Goal: Find specific page/section: Find specific page/section

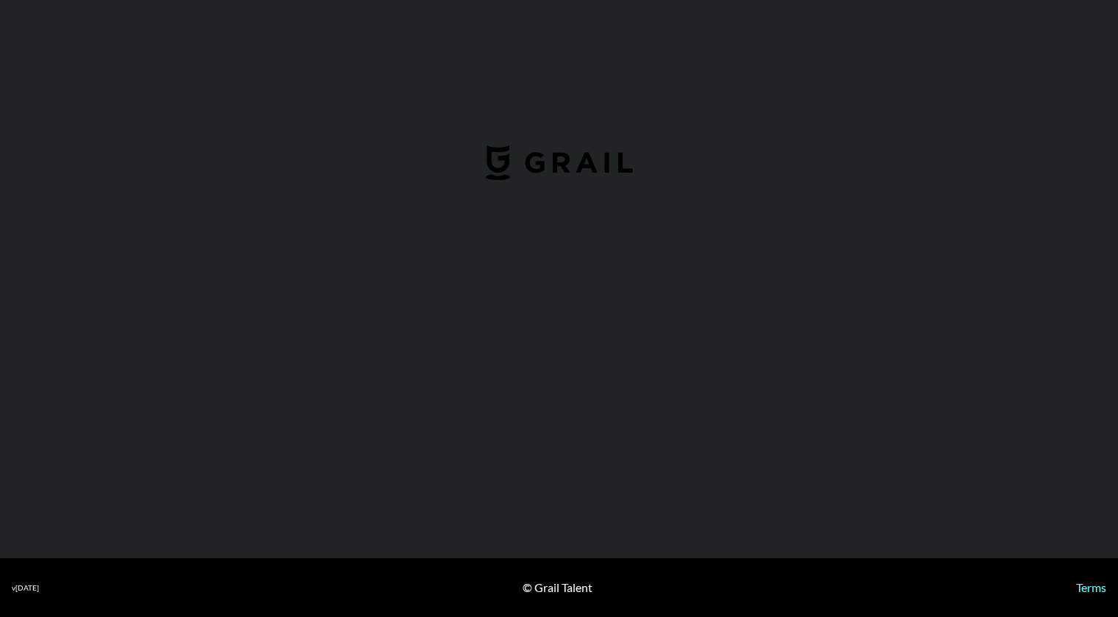
select select "USD"
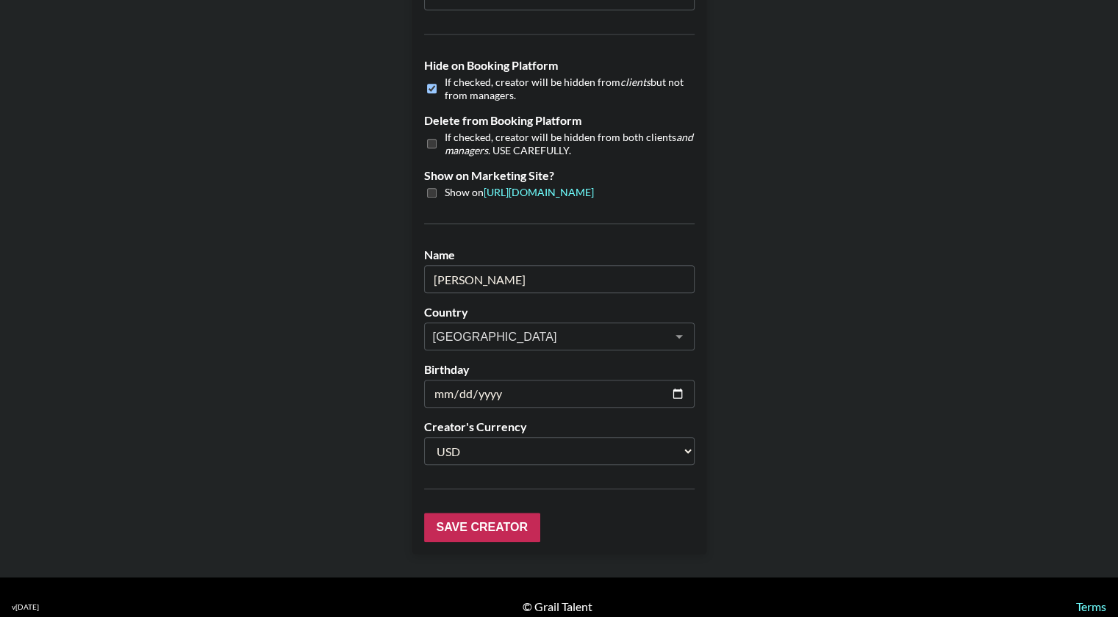
scroll to position [1375, 9]
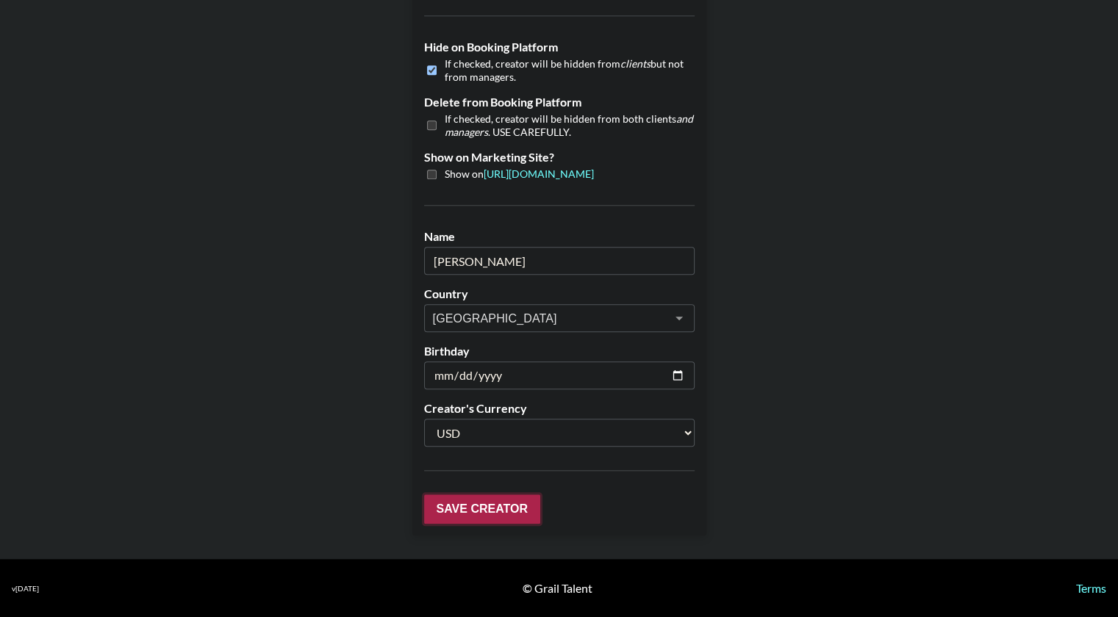
click at [458, 496] on input "Save Creator" at bounding box center [482, 509] width 116 height 29
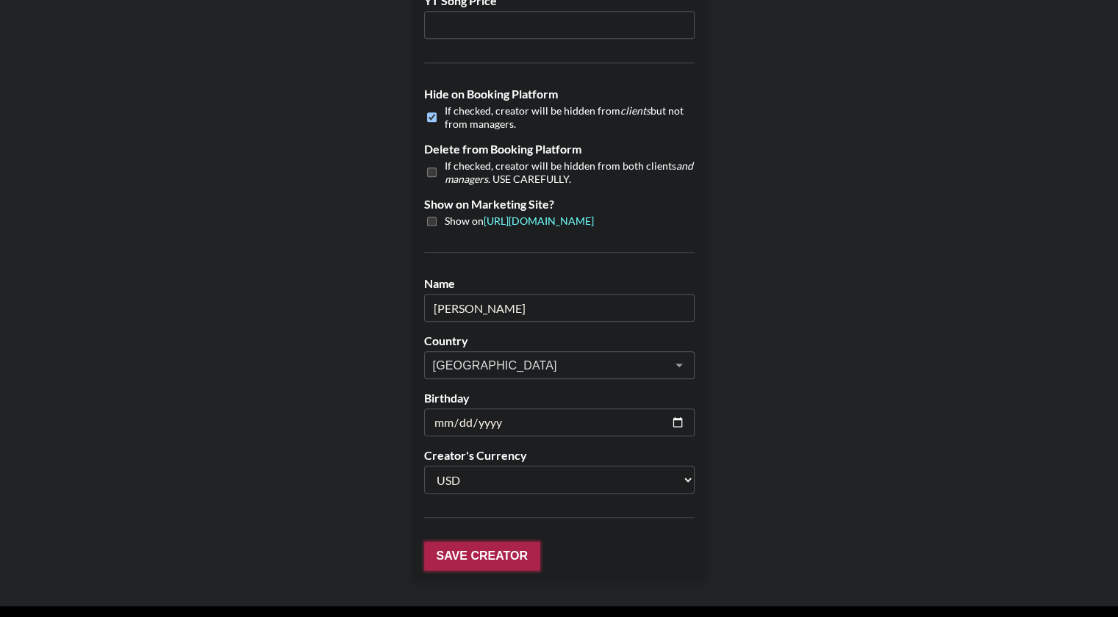
scroll to position [1423, 9]
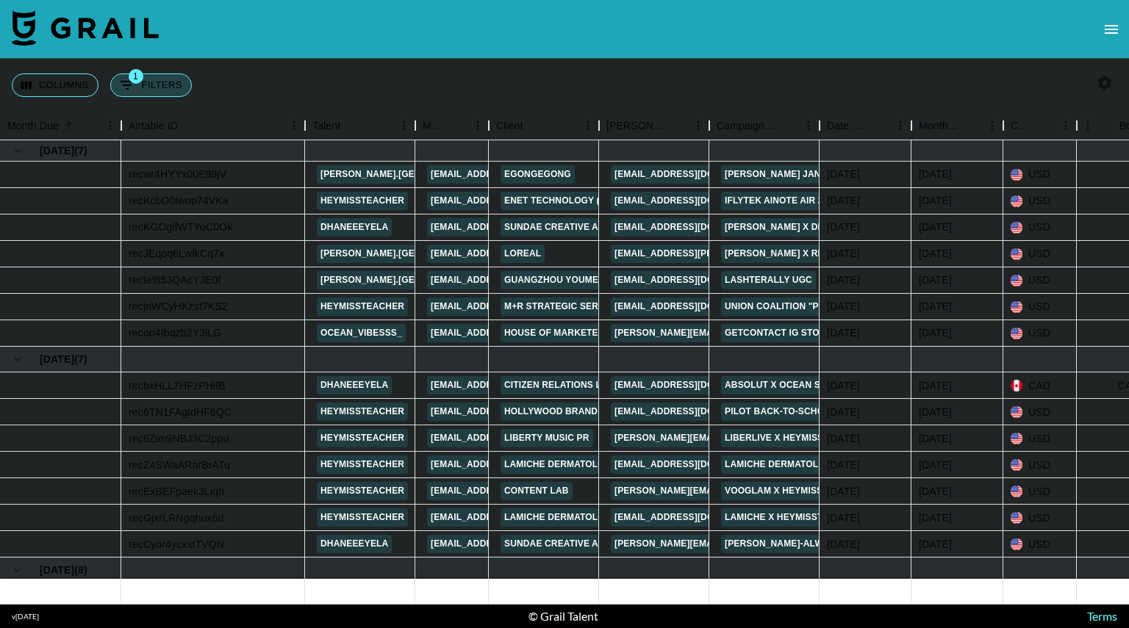
click at [147, 87] on button "1 Filters" at bounding box center [151, 85] width 82 height 24
select select "status"
select select "isNotAnyOf"
select select "clientId"
select select "isAnyOf"
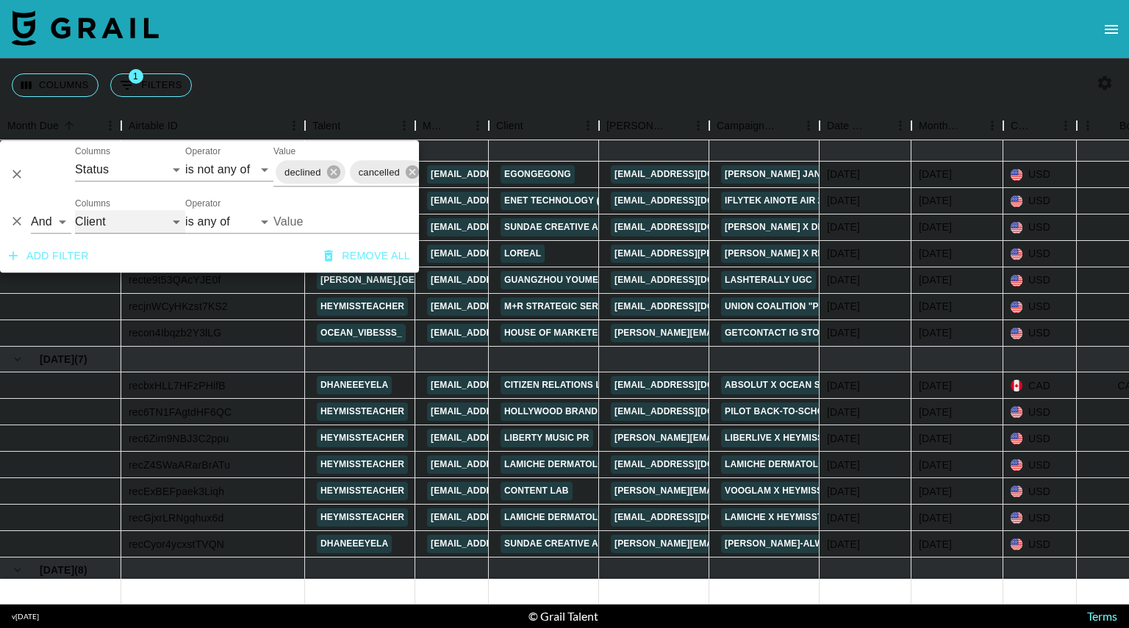
click at [165, 220] on select "Grail Platform ID Airtable ID Talent Manager Client Booker Campaign (Type) Date…" at bounding box center [130, 222] width 110 height 24
select select "talentName"
click at [75, 210] on select "Grail Platform ID Airtable ID Talent Manager Client Booker Campaign (Type) Date…" at bounding box center [130, 222] width 110 height 24
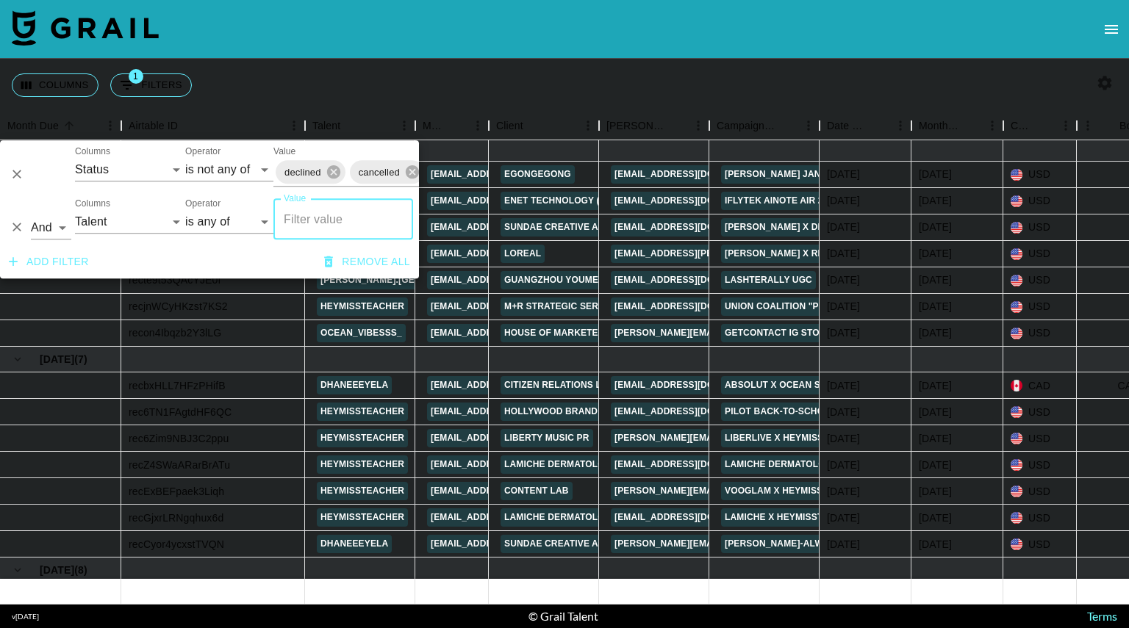
click at [310, 223] on input "Value" at bounding box center [343, 219] width 126 height 28
type input "emm"
click at [1104, 80] on icon "button" at bounding box center [1105, 83] width 14 height 14
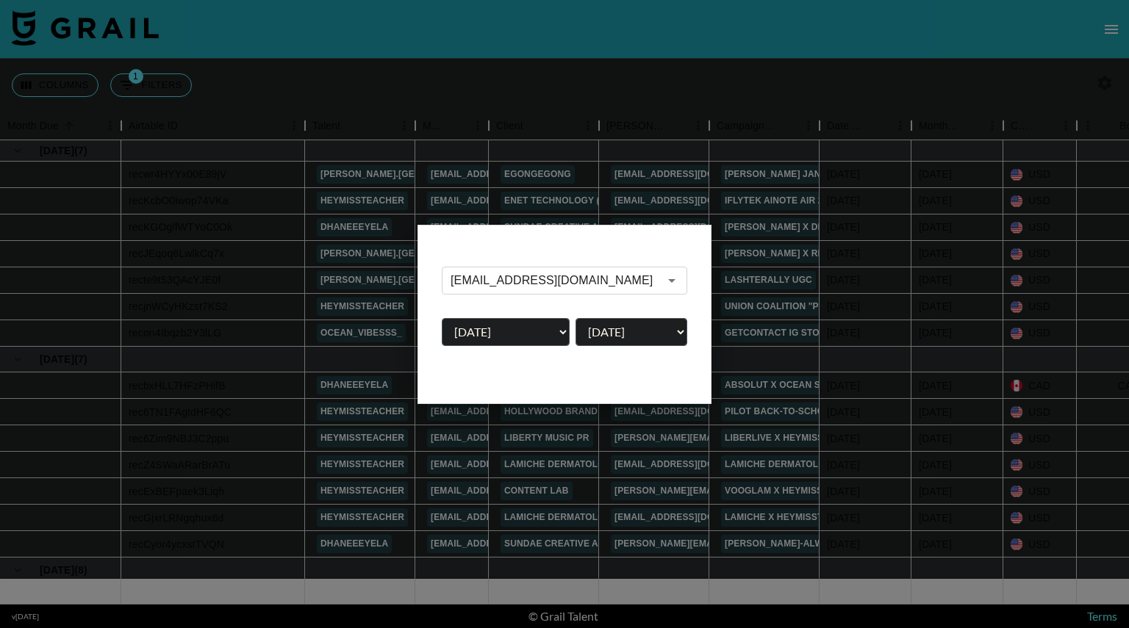
click at [557, 332] on select "Aug '26 Jul '26 Jun '26 May '26 Apr '26 Mar '26 Feb '26 Jan '26 Dec '25 Nov '25…" at bounding box center [506, 332] width 128 height 28
select select "Feb '25"
click at [442, 318] on select "Aug '26 Jul '26 Jun '26 May '26 Apr '26 Mar '26 Feb '26 Jan '26 Dec '25 Nov '25…" at bounding box center [506, 332] width 128 height 28
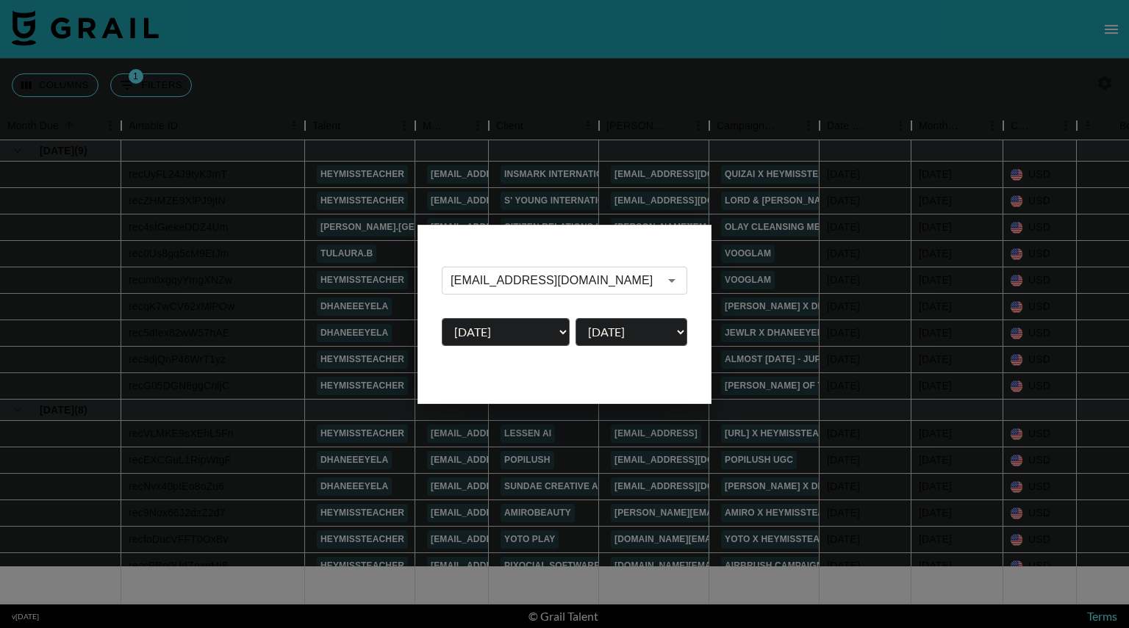
click at [550, 60] on div at bounding box center [564, 314] width 1129 height 628
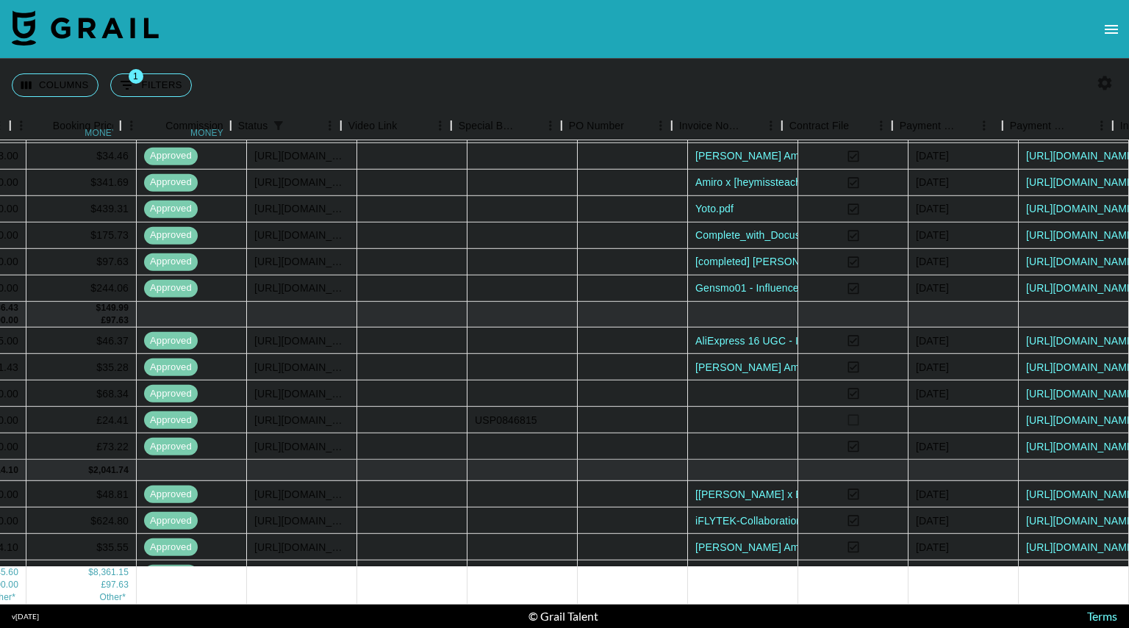
scroll to position [331, 1230]
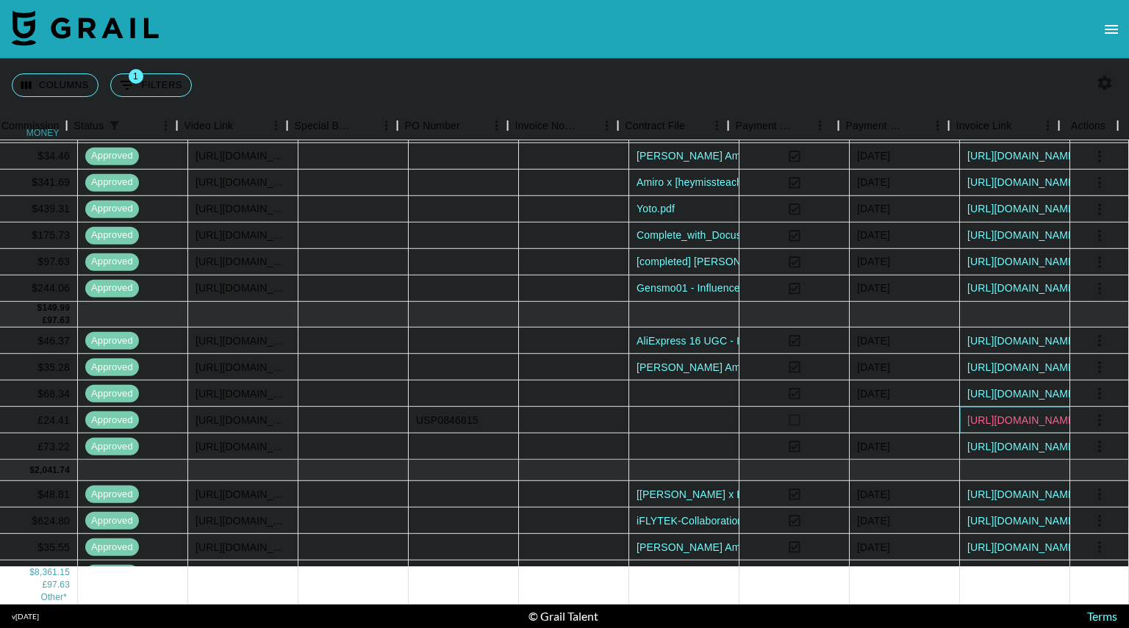
click at [1015, 420] on link "https://in.xero.com/r6UcfugnQKrKlOiXGTxXfE1gJFF2dKvbrwncdqA9" at bounding box center [1022, 420] width 111 height 15
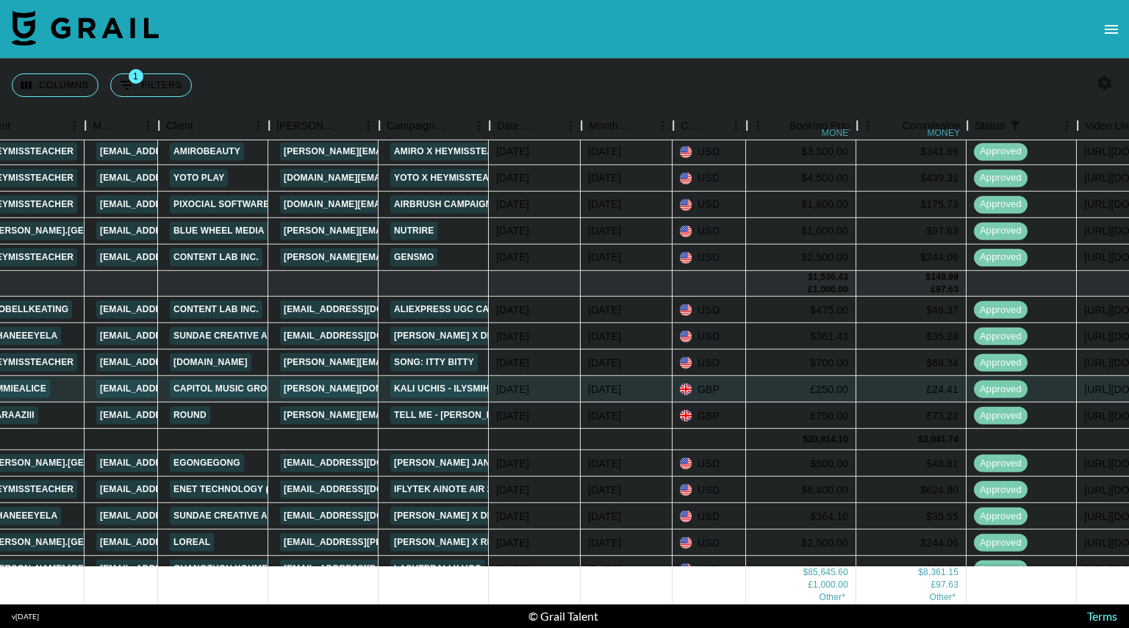
scroll to position [362, 329]
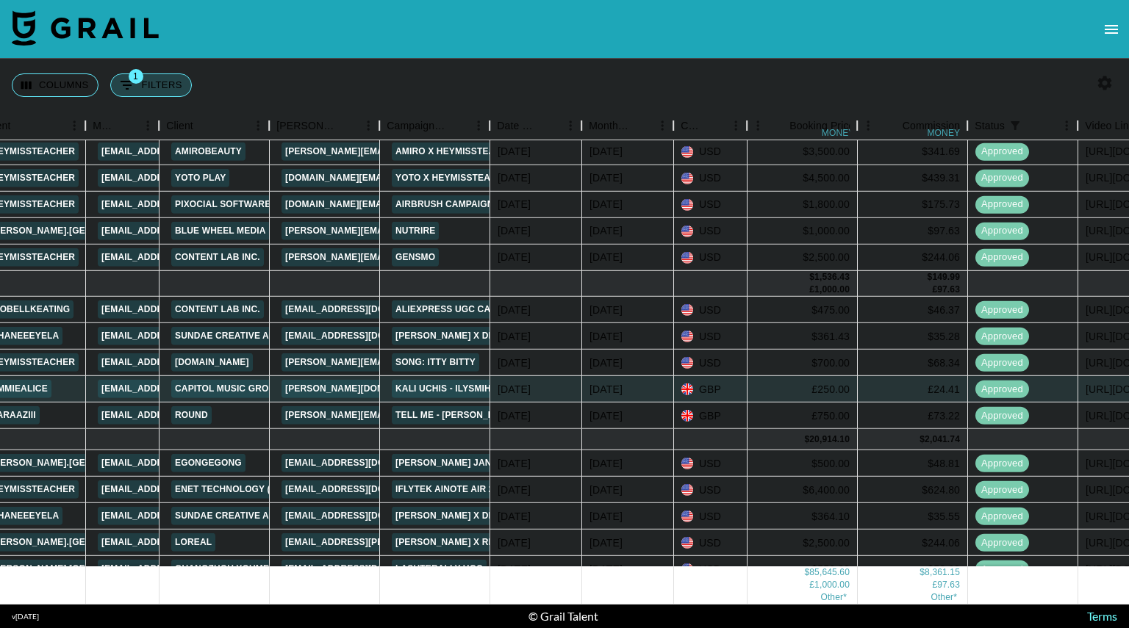
click at [141, 84] on button "1 Filters" at bounding box center [151, 85] width 82 height 24
select select "status"
select select "isNotAnyOf"
select select "talentName"
select select "isAnyOf"
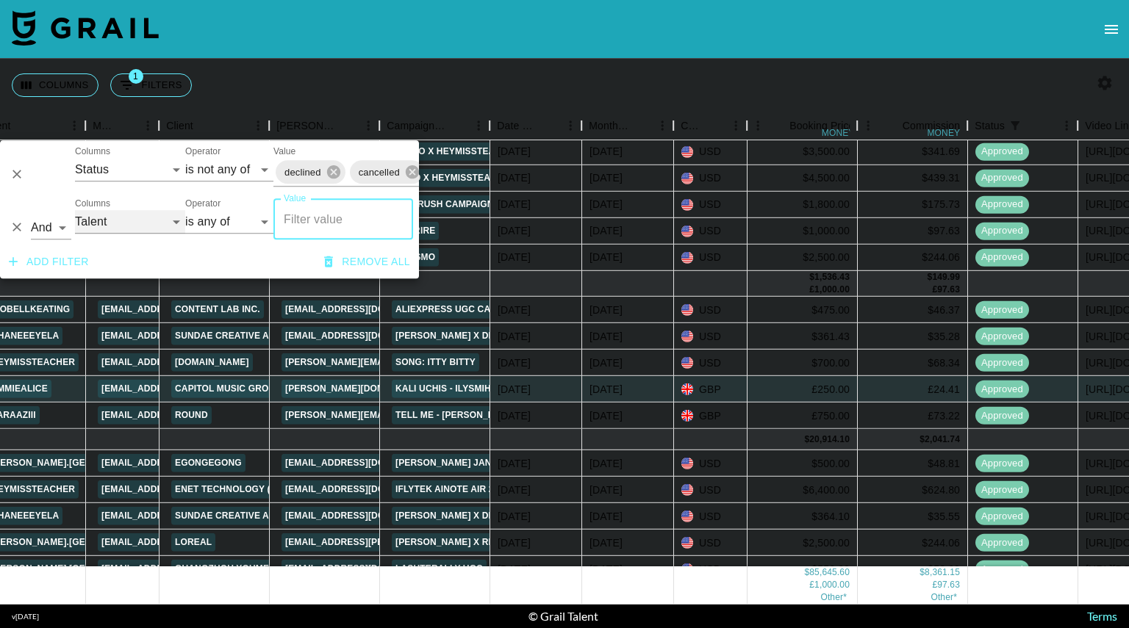
click at [161, 218] on select "Grail Platform ID Airtable ID Talent Manager Client Booker Campaign (Type) Date…" at bounding box center [130, 222] width 110 height 24
select select "clientId"
click at [75, 210] on select "Grail Platform ID Airtable ID Talent Manager Client Booker Campaign (Type) Date…" at bounding box center [130, 222] width 110 height 24
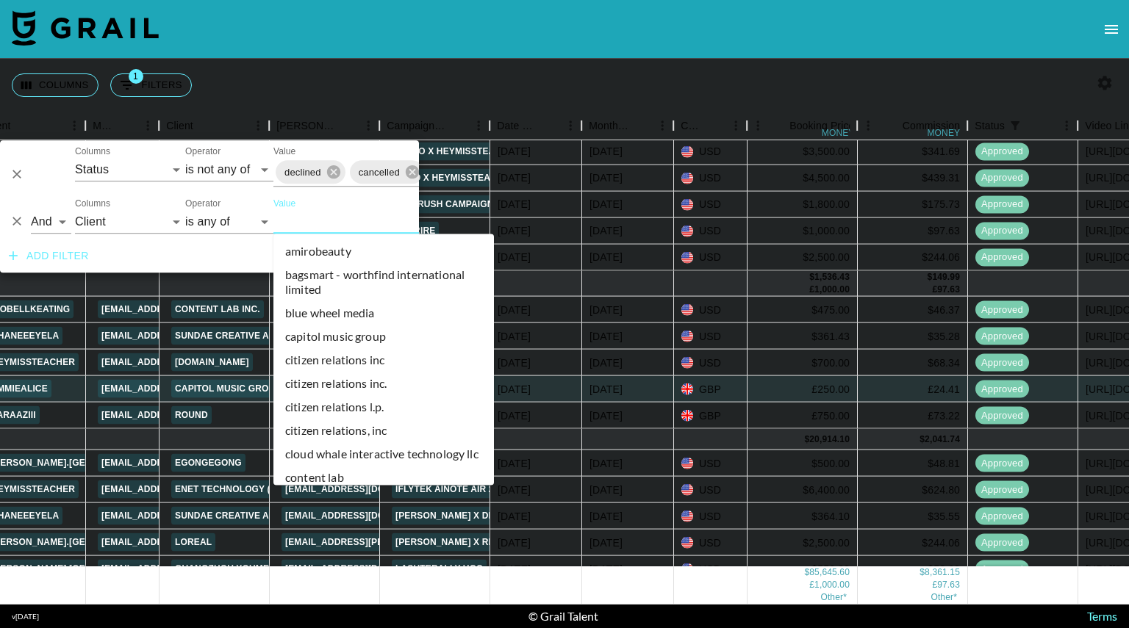
click at [326, 222] on input "Value" at bounding box center [372, 221] width 198 height 23
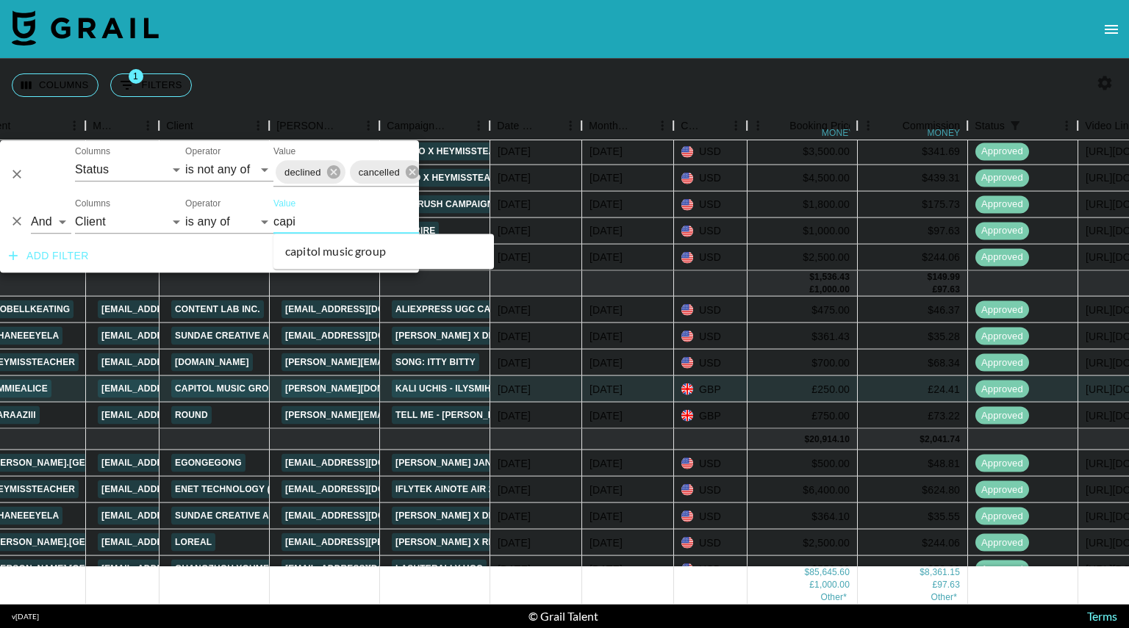
type input "capit"
click at [350, 249] on li "capitol music group" at bounding box center [383, 252] width 220 height 24
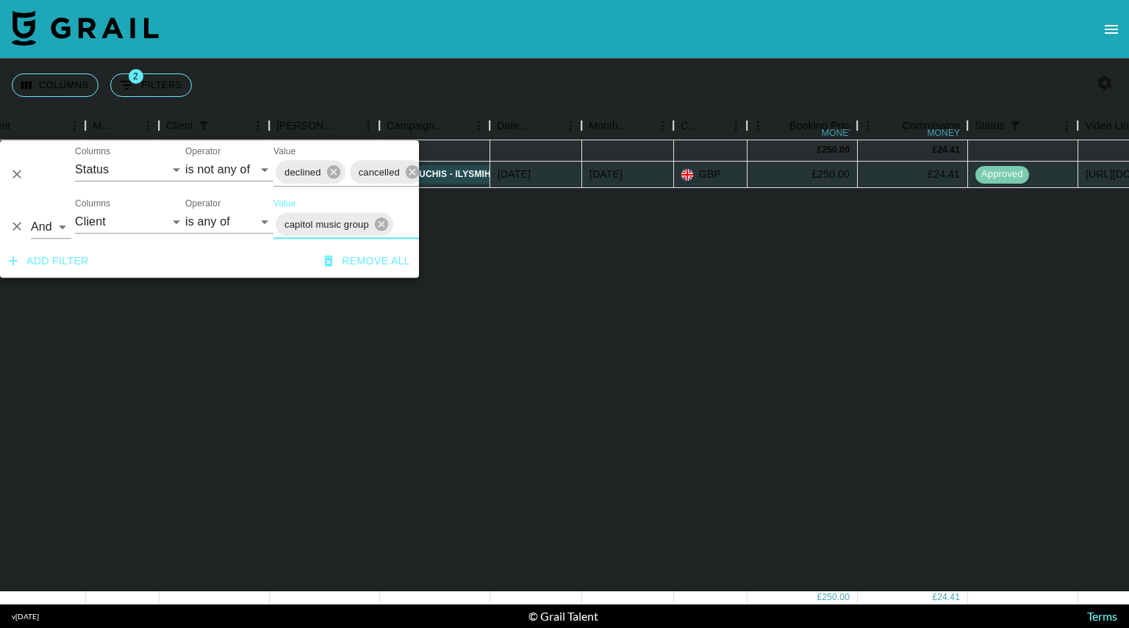
scroll to position [0, 329]
click at [1104, 81] on icon "button" at bounding box center [1105, 83] width 18 height 18
select select "Feb '25"
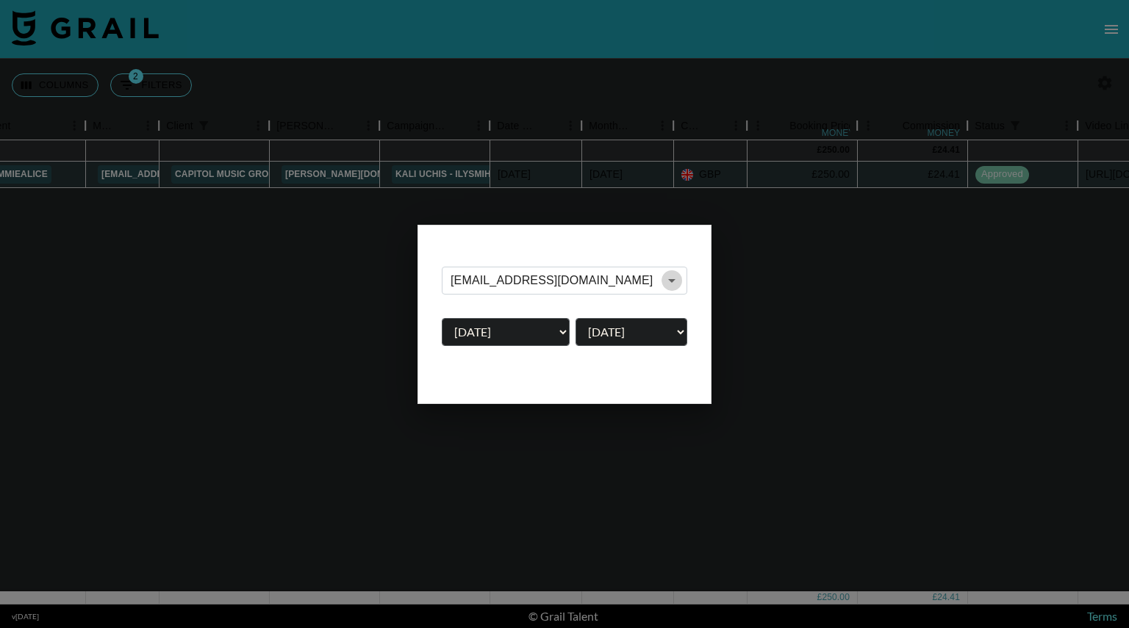
click at [670, 279] on icon "Open" at bounding box center [671, 281] width 7 height 4
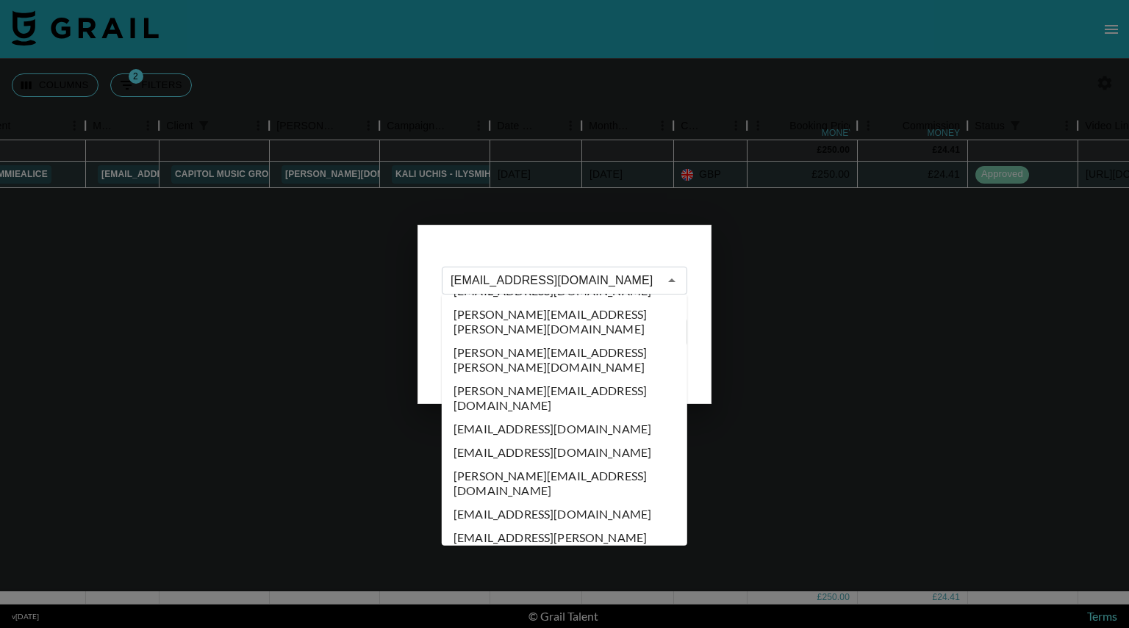
scroll to position [0, 0]
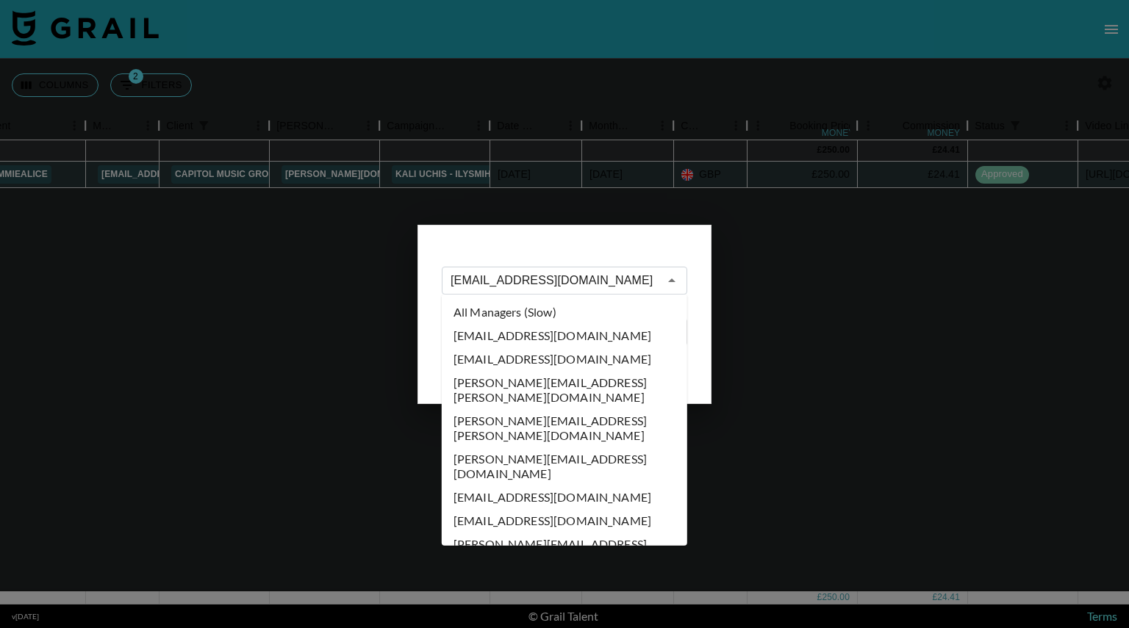
click at [564, 311] on li "All Managers (Slow)" at bounding box center [564, 313] width 245 height 24
type input "All Managers (Slow)"
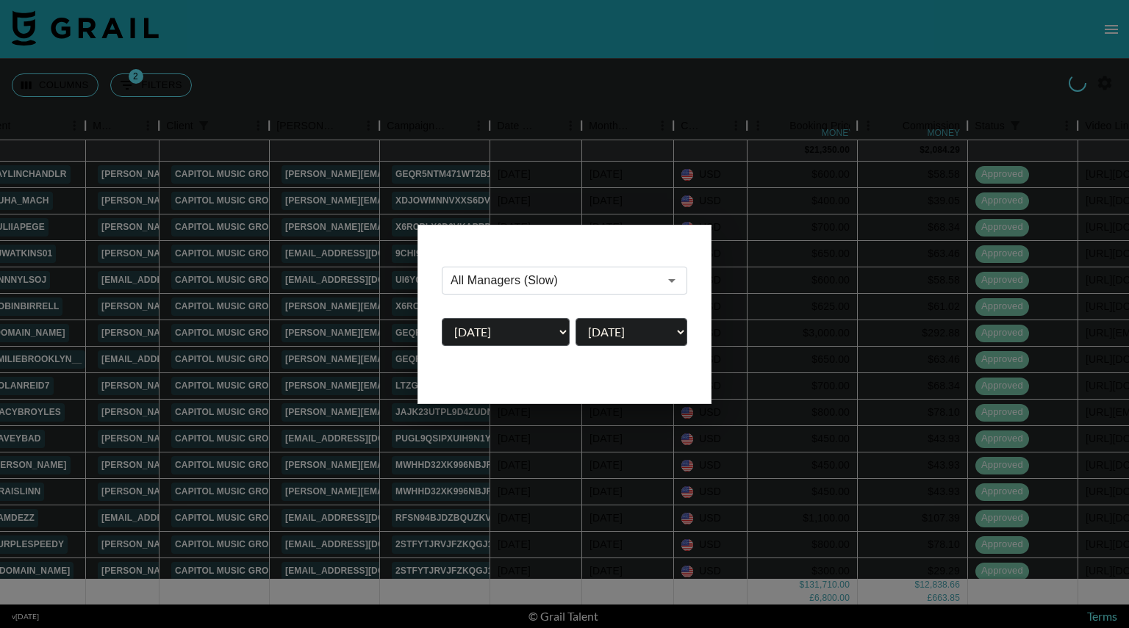
click at [902, 113] on div at bounding box center [564, 314] width 1129 height 628
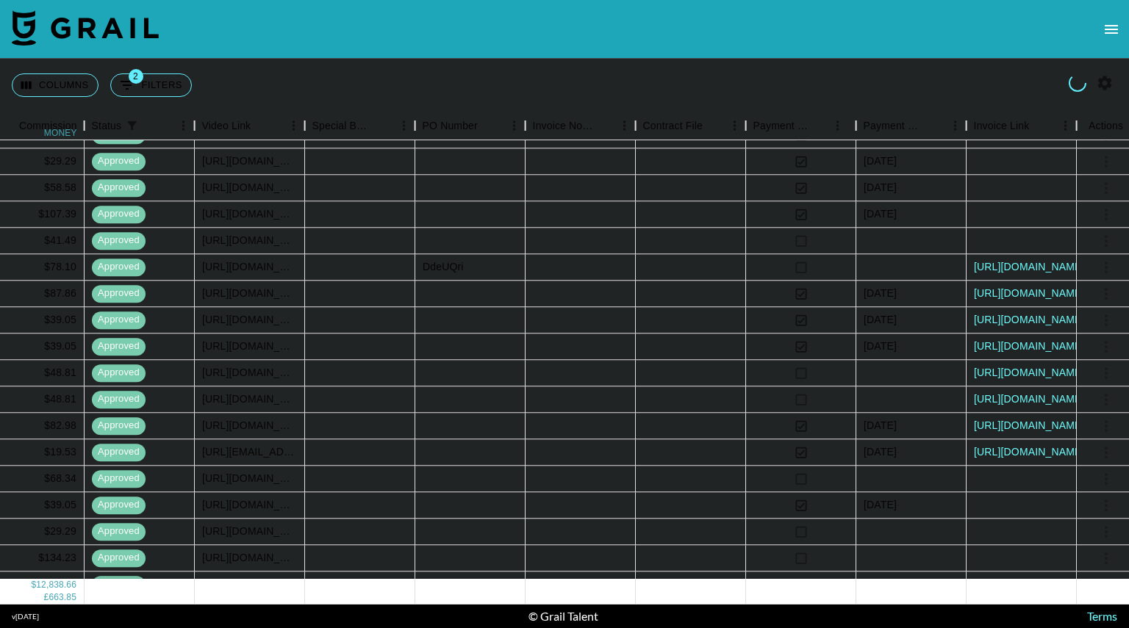
scroll to position [4850, 1230]
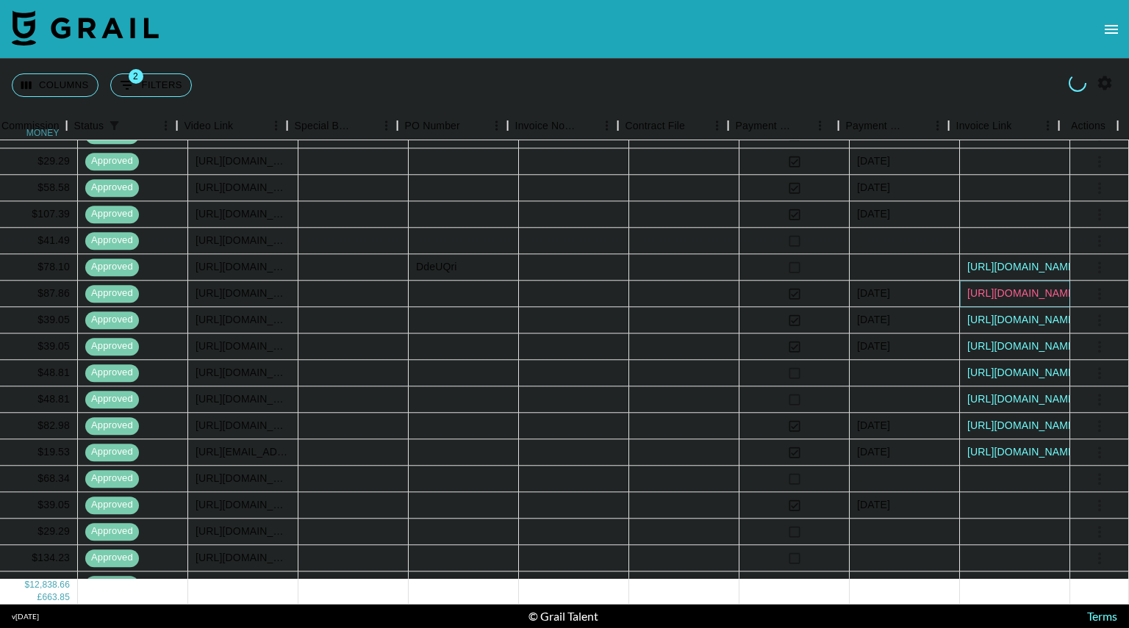
click at [1016, 292] on link "https://in.xero.com/zo2uANIxo7L4uu9pZVrY8AiLVhXElgvEiHKZU7Xo" at bounding box center [1022, 294] width 111 height 15
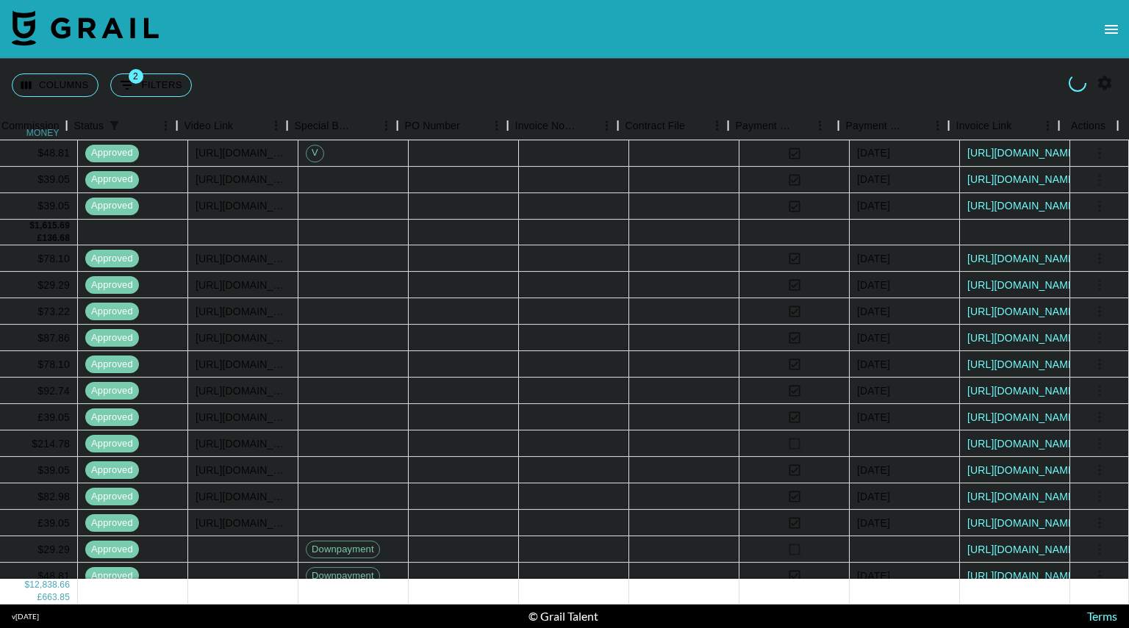
scroll to position [3819, 1230]
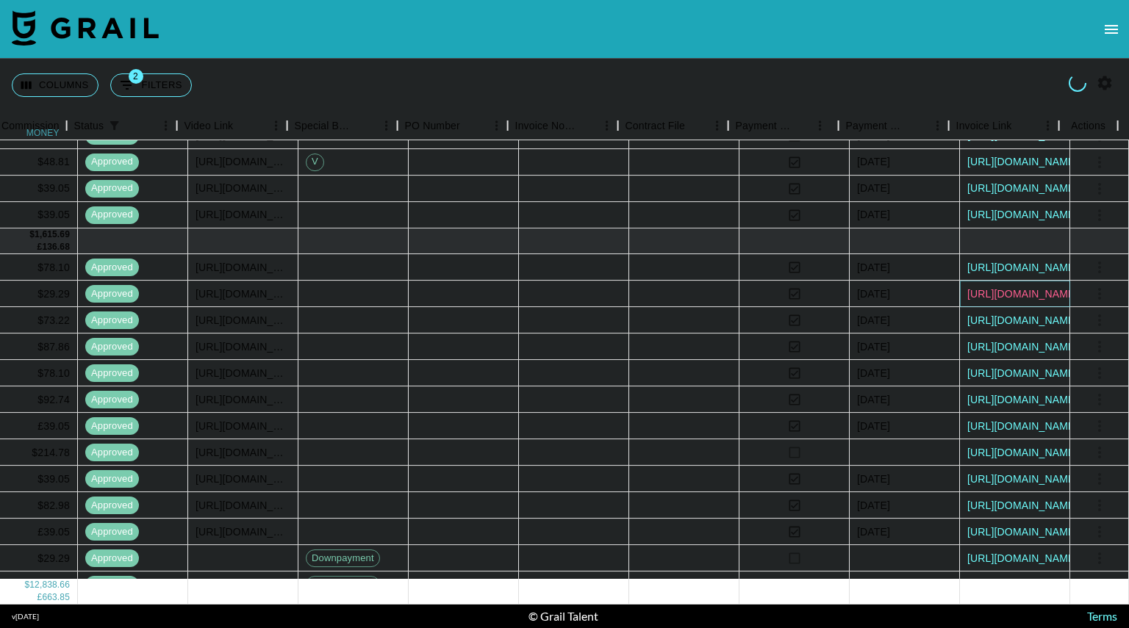
click at [1017, 289] on link "https://in.xero.com/WXTIRMvd9XMJP53DGKaH1BPFY9ZWLYTlkTmTadB9" at bounding box center [1022, 294] width 111 height 15
